Goal: Task Accomplishment & Management: Manage account settings

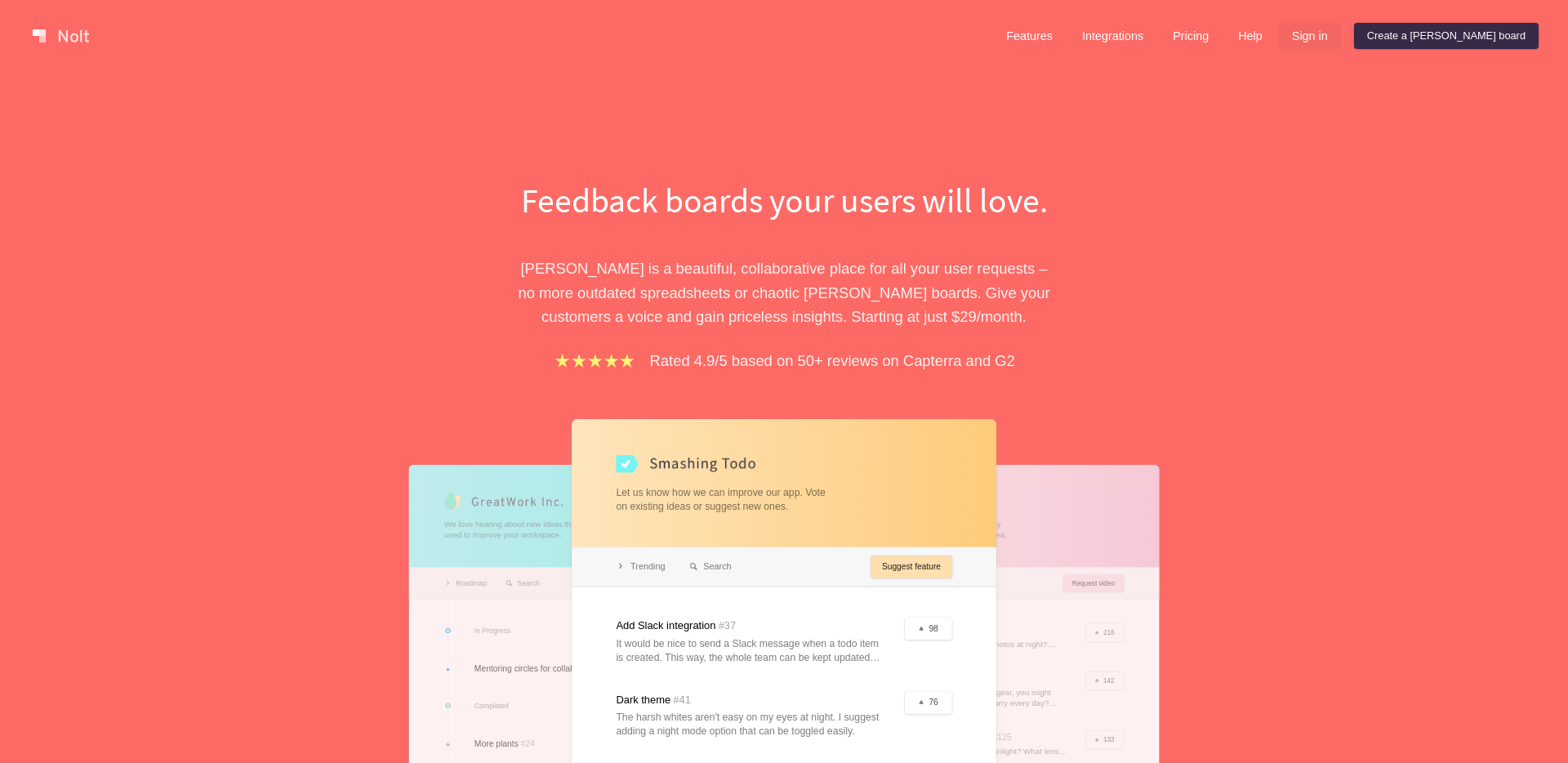
click at [1341, 33] on link "Sign in" at bounding box center [1310, 36] width 62 height 26
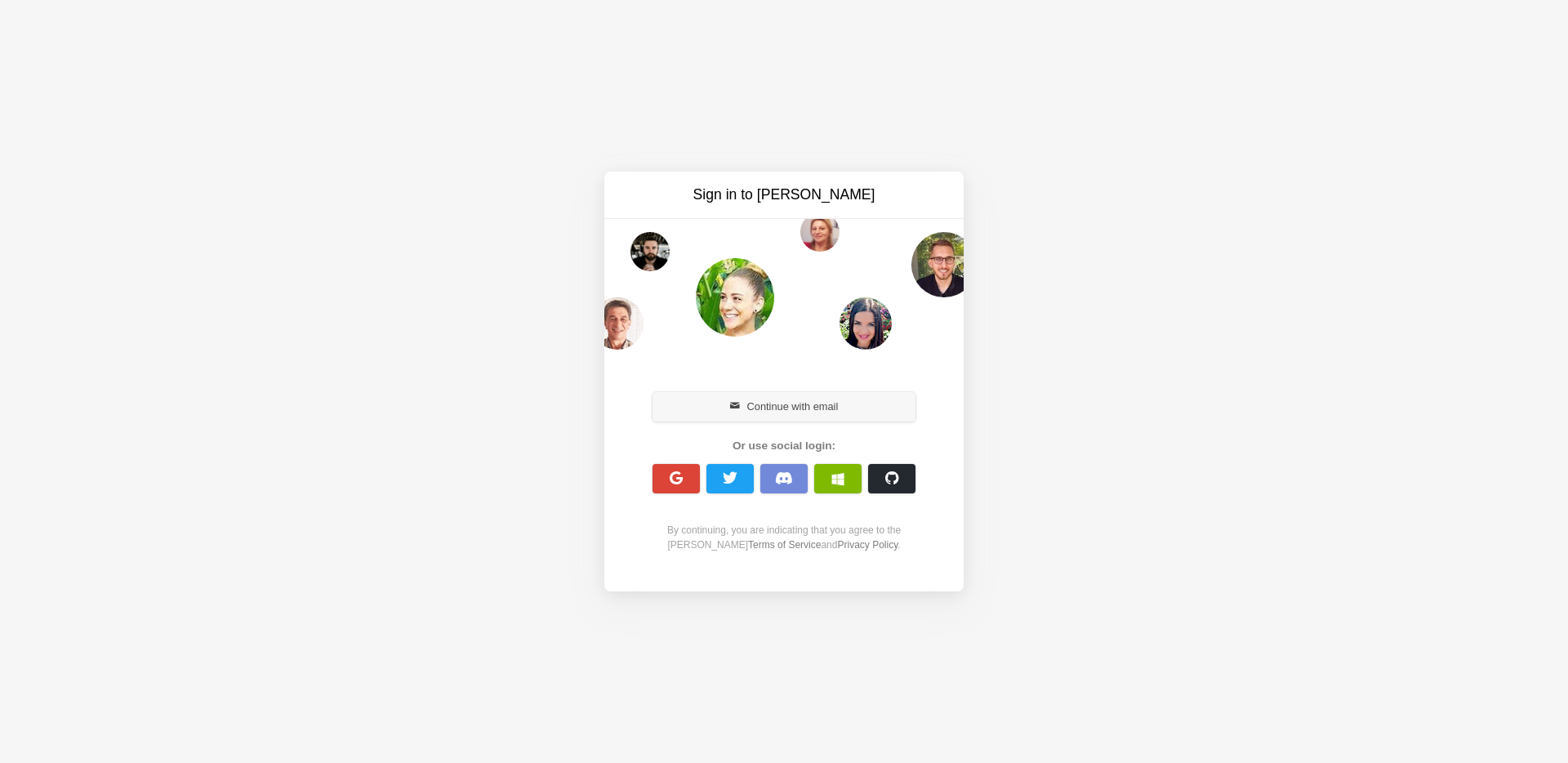
click at [802, 411] on button "Continue with email" at bounding box center [784, 406] width 263 height 29
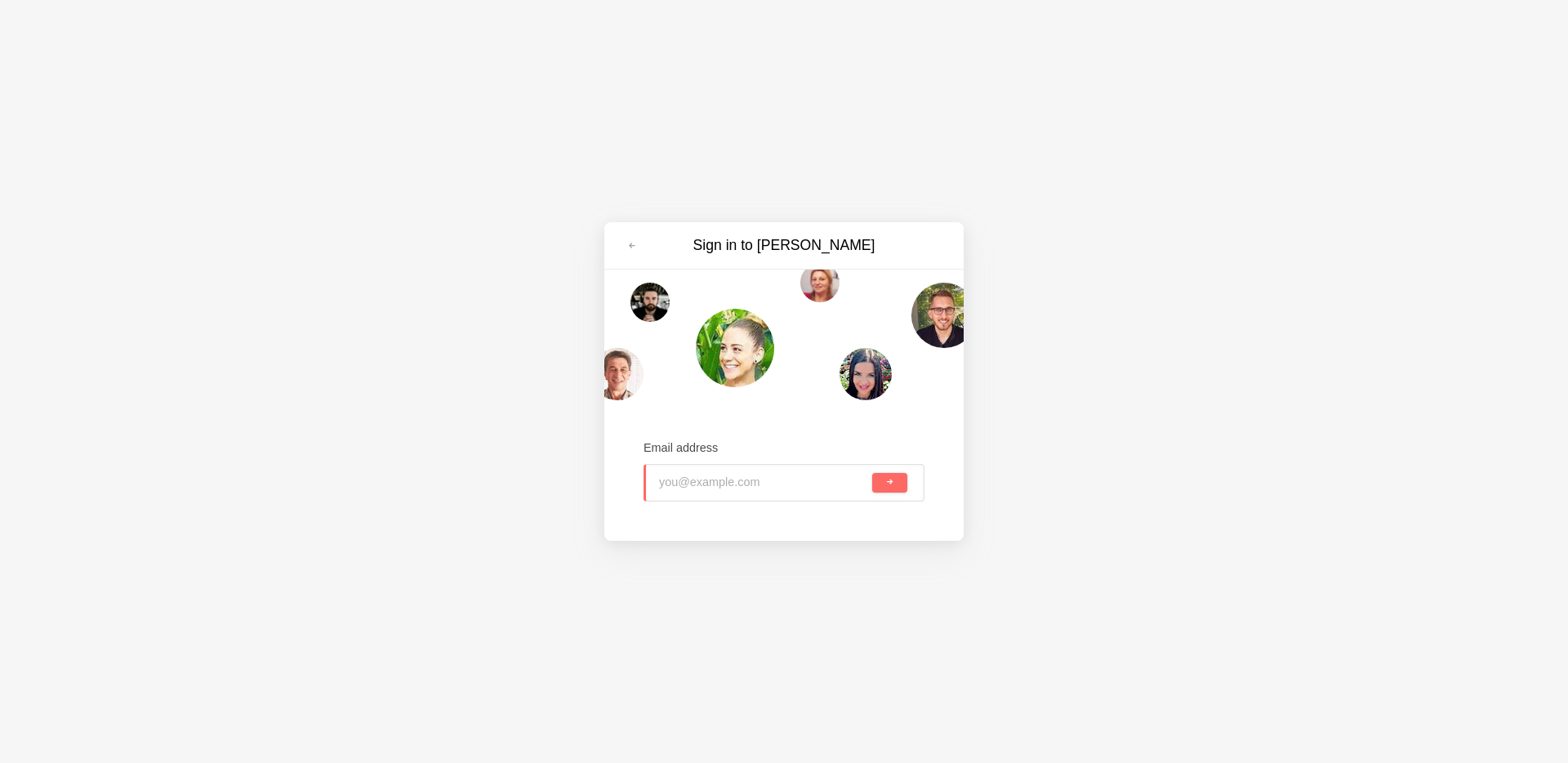
click at [775, 480] on div at bounding box center [816, 483] width 105 height 36
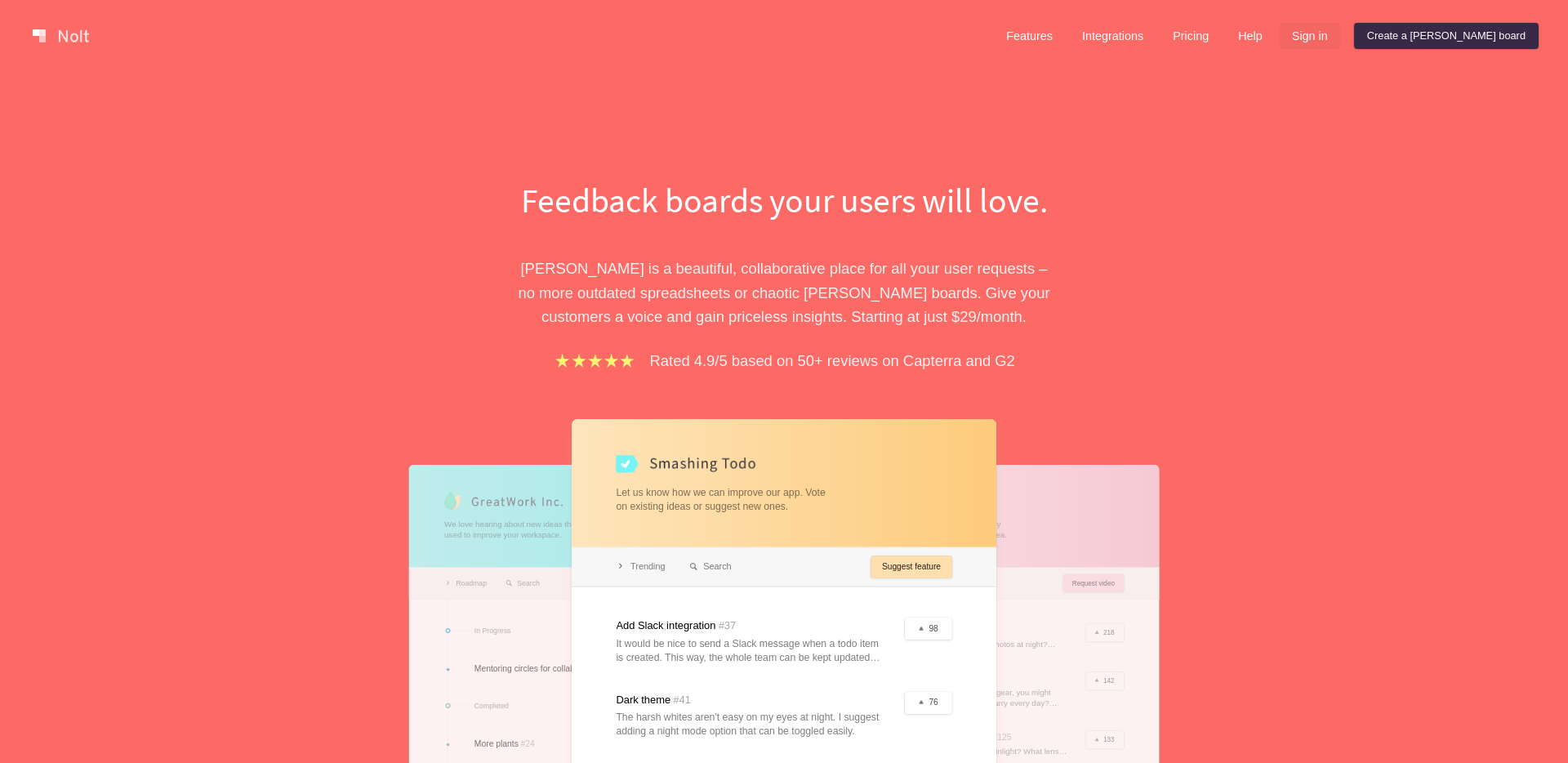
click at [1341, 25] on link "Sign in" at bounding box center [1310, 36] width 62 height 26
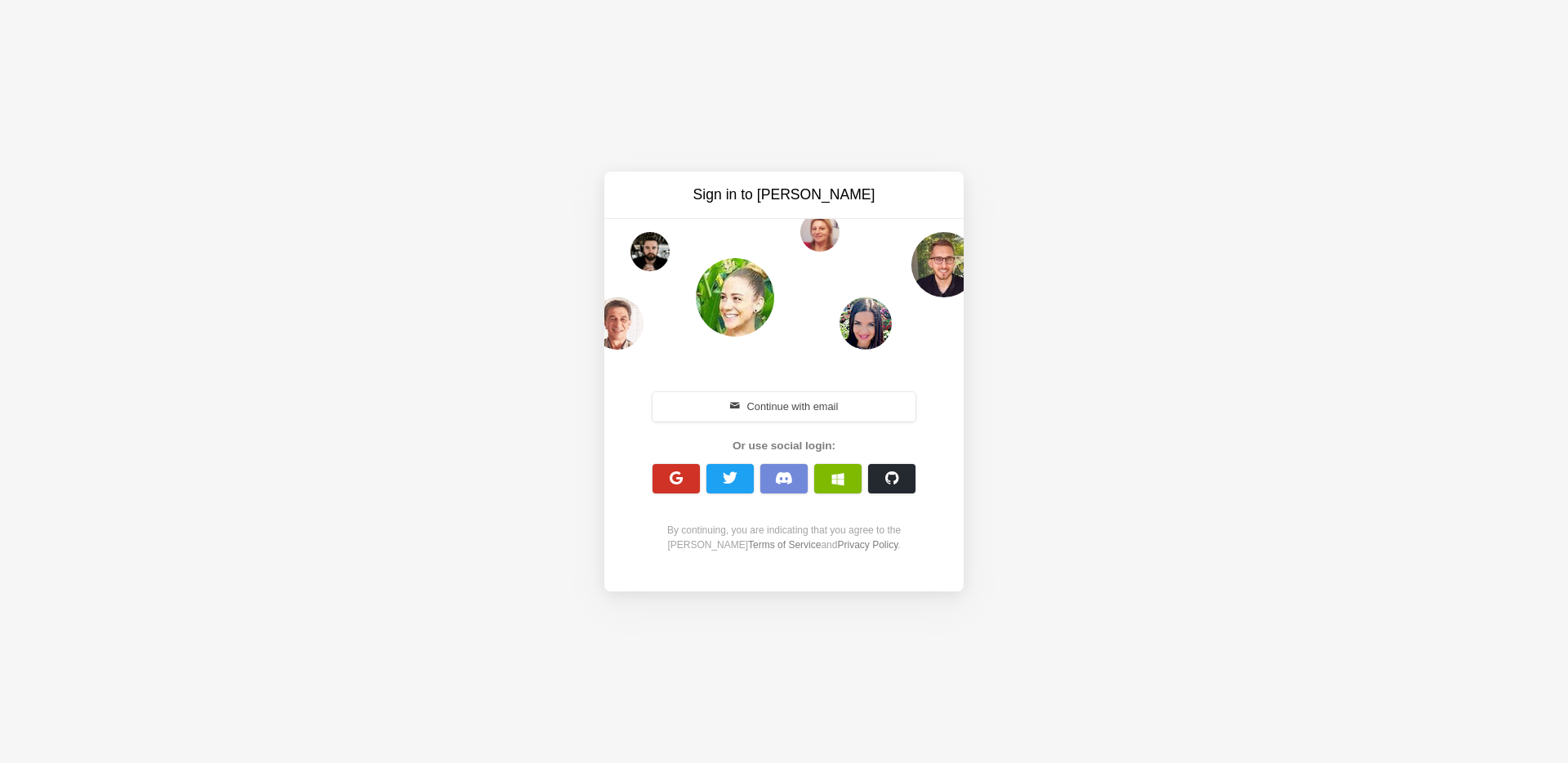
click at [686, 484] on button "button" at bounding box center [676, 478] width 47 height 29
